Goal: Task Accomplishment & Management: Manage account settings

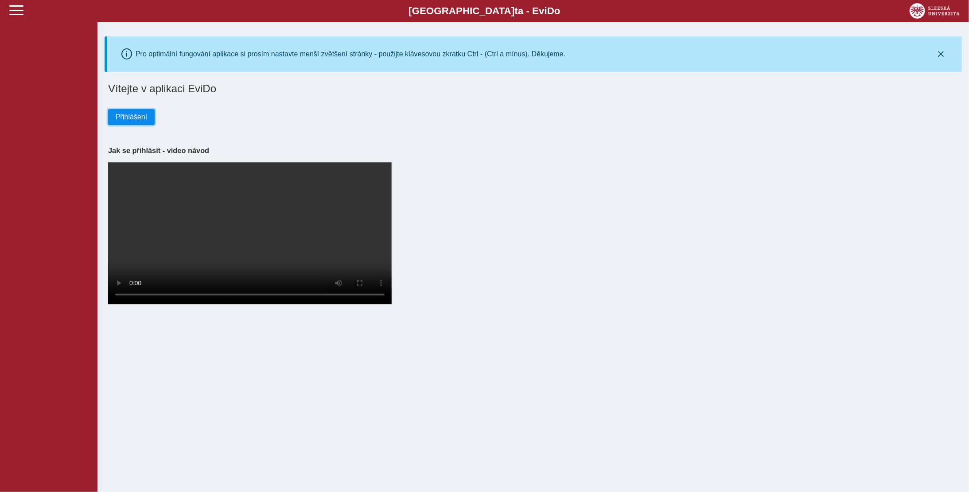
click at [125, 115] on span "Přihlášení" at bounding box center [131, 117] width 31 height 8
click at [123, 116] on span "Přihlášení" at bounding box center [131, 117] width 31 height 8
